Goal: Check status: Check status

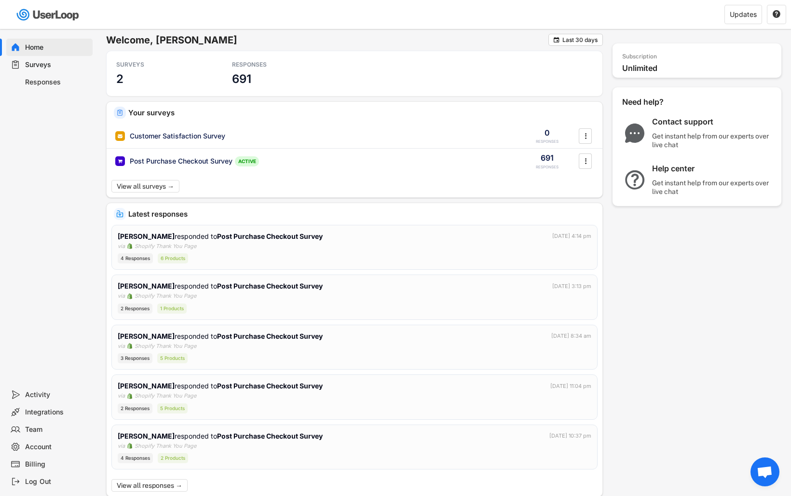
click at [49, 72] on div "Surveys" at bounding box center [49, 64] width 86 height 17
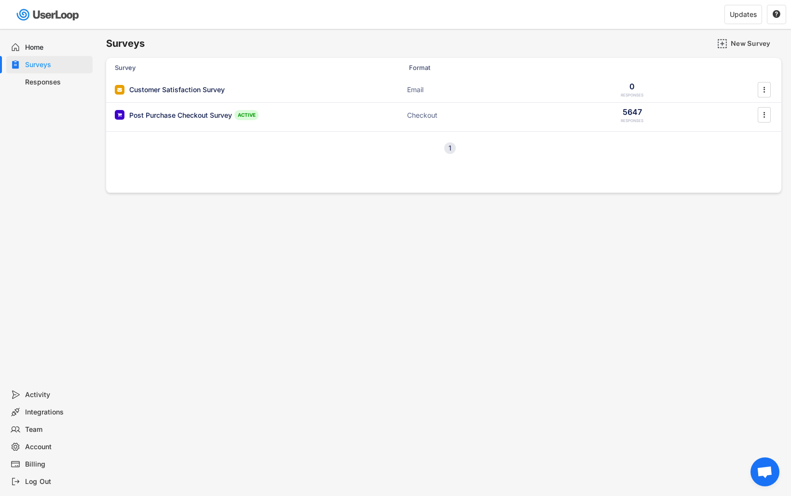
click at [45, 78] on div "Responses" at bounding box center [57, 82] width 64 height 9
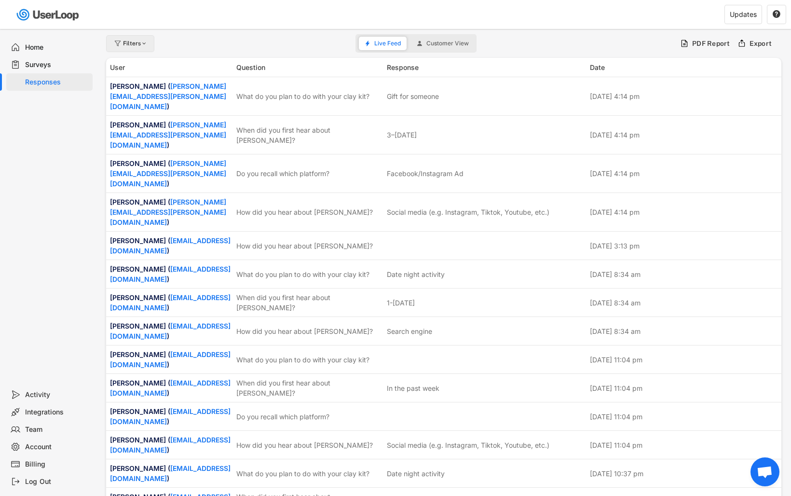
click at [122, 44] on div "Filters" at bounding box center [130, 43] width 48 height 17
select select
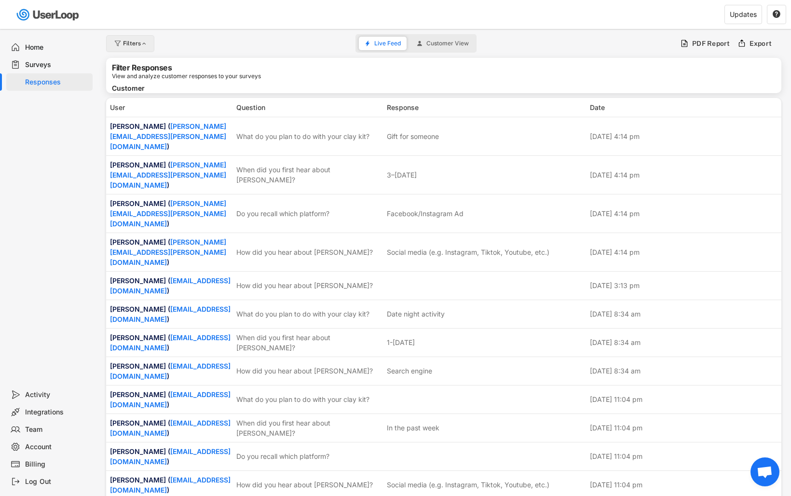
select select
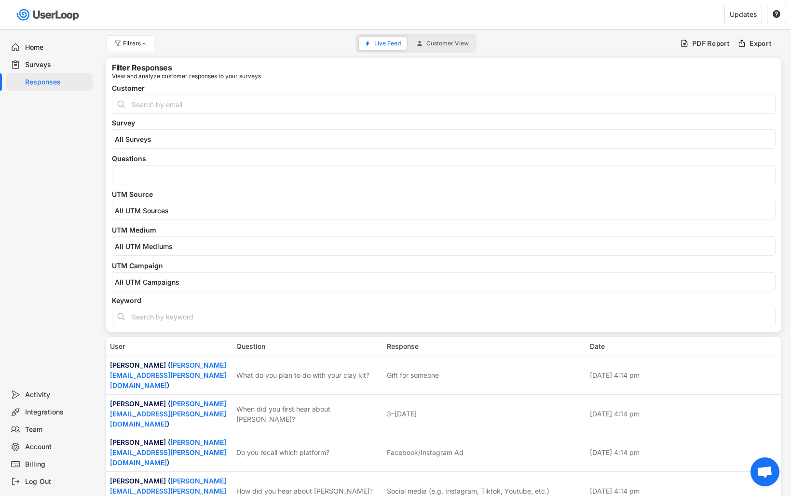
select select
click at [41, 69] on div "Surveys" at bounding box center [49, 64] width 86 height 17
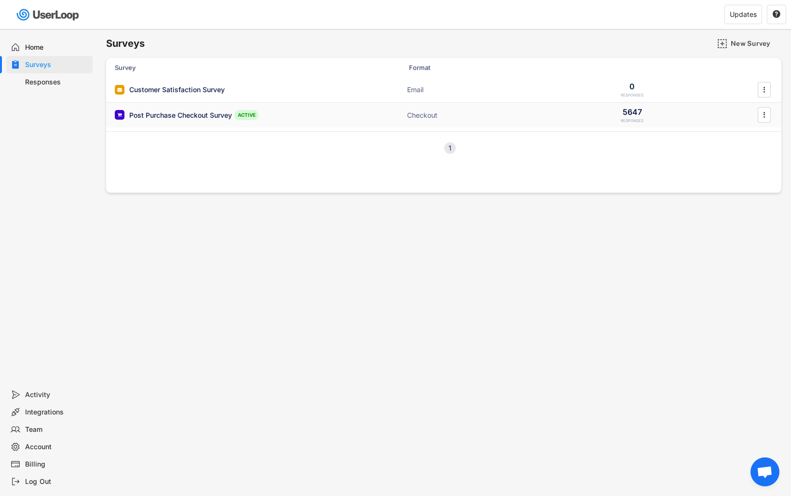
click at [205, 116] on div "Post Purchase Checkout Survey" at bounding box center [180, 115] width 103 height 10
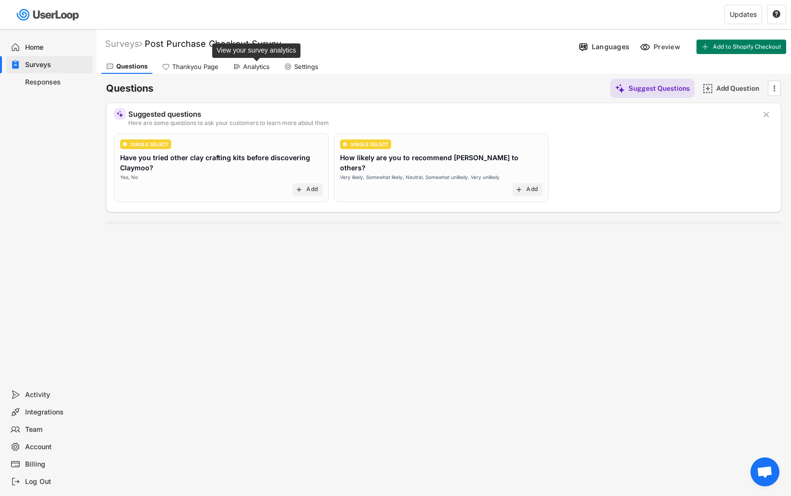
click at [258, 67] on div "Analytics" at bounding box center [256, 67] width 27 height 8
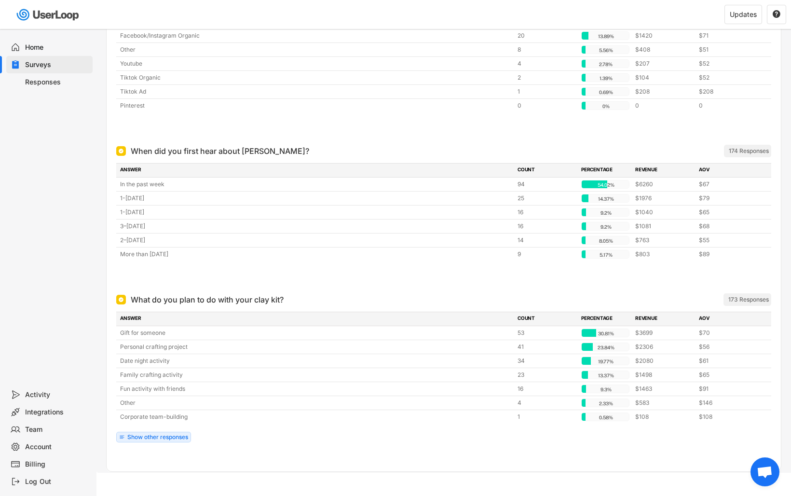
scroll to position [492, 0]
